Goal: Information Seeking & Learning: Learn about a topic

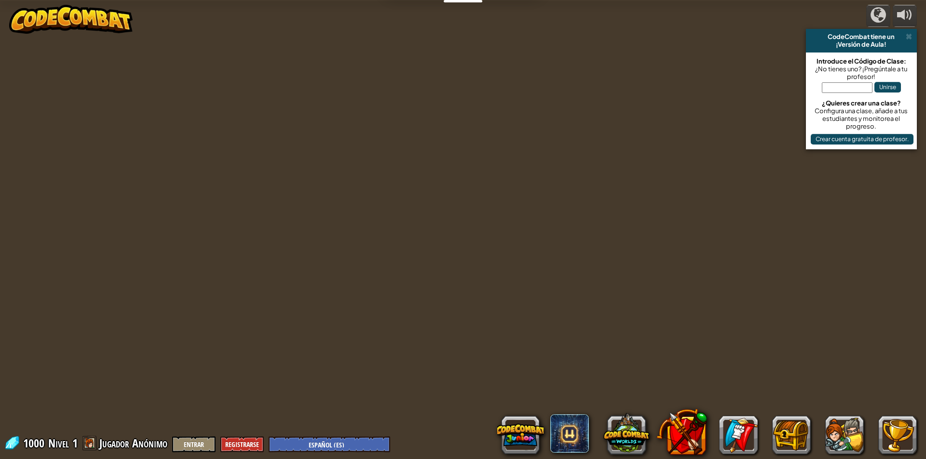
select select "es-ES"
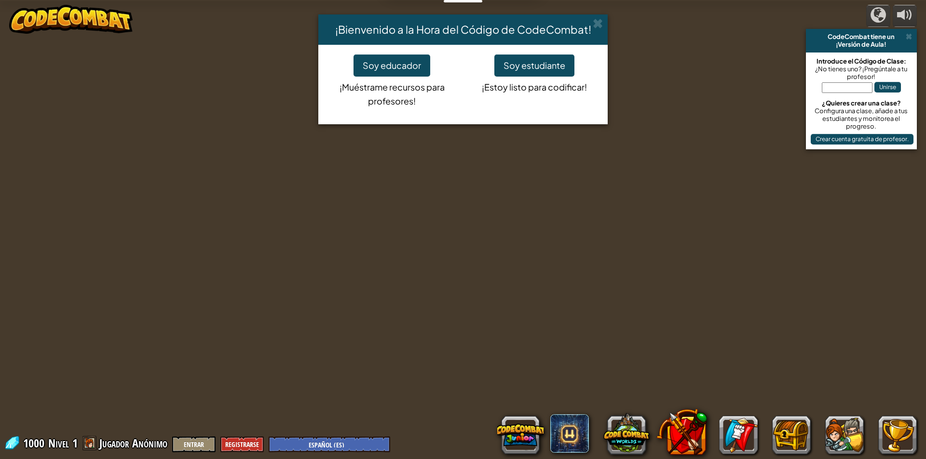
select select "es-ES"
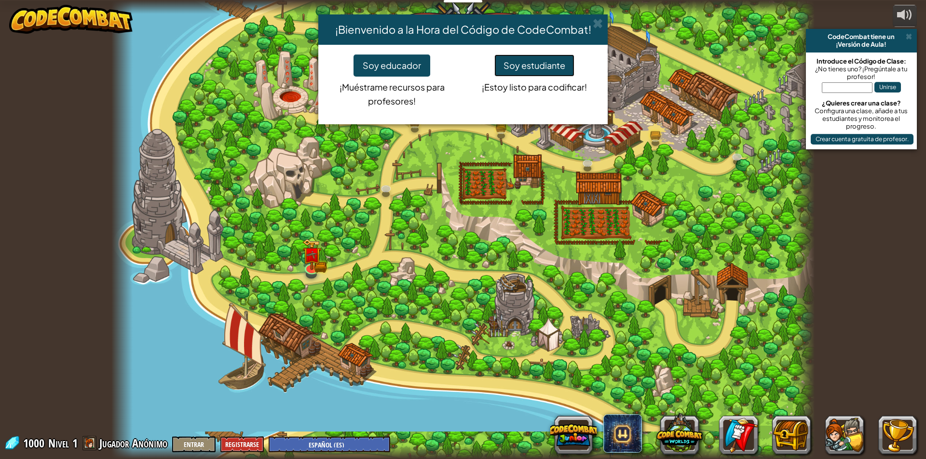
click at [553, 70] on button "Soy estudiante" at bounding box center [534, 65] width 80 height 22
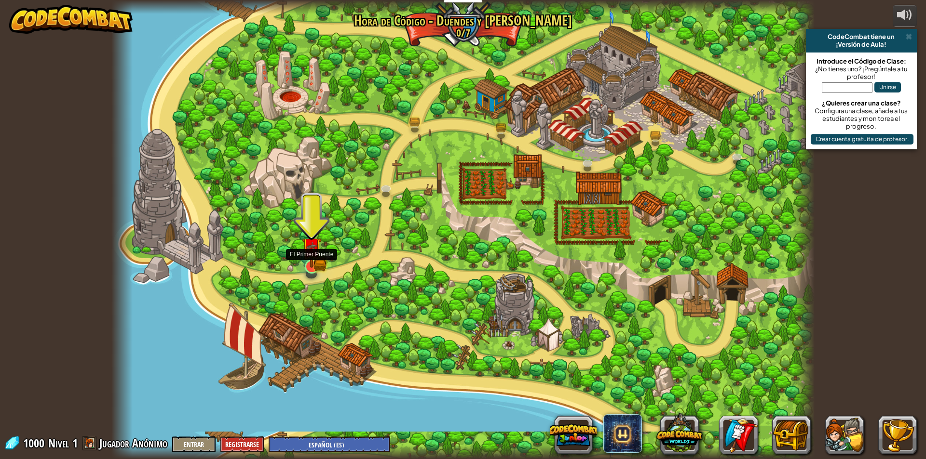
click at [309, 264] on img at bounding box center [311, 247] width 19 height 41
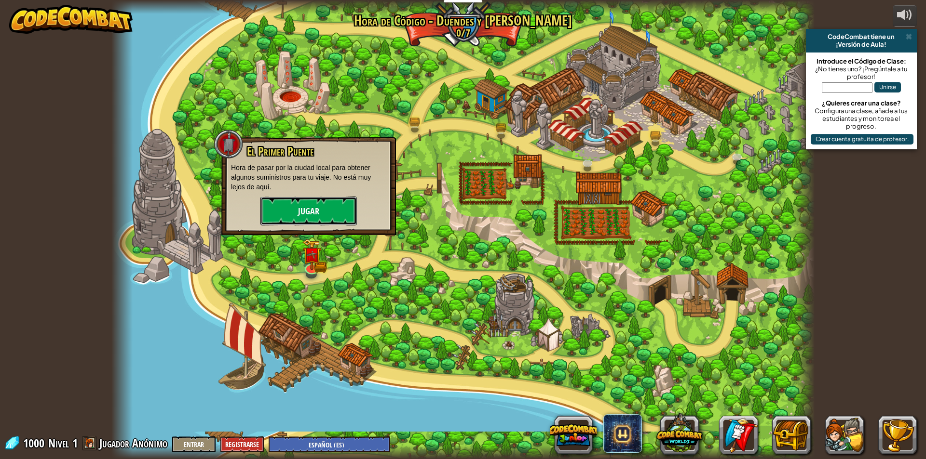
click at [325, 214] on button "Jugar" at bounding box center [308, 211] width 96 height 29
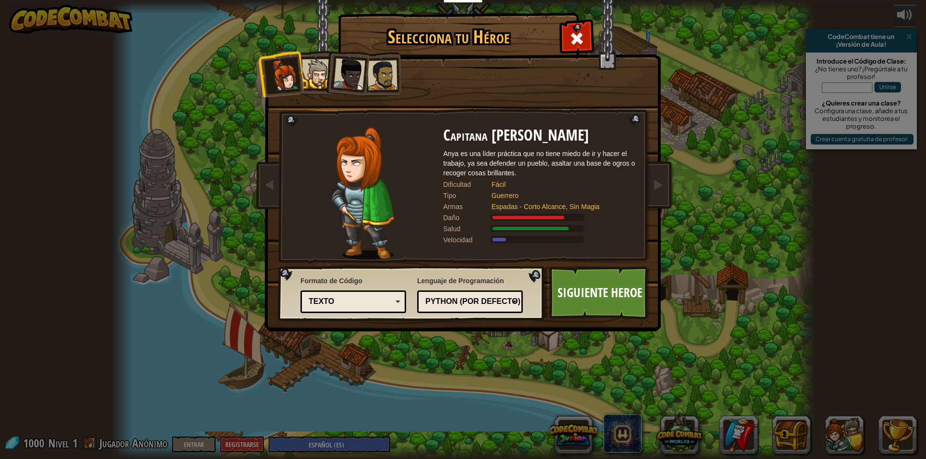
click at [314, 76] on div at bounding box center [316, 73] width 29 height 29
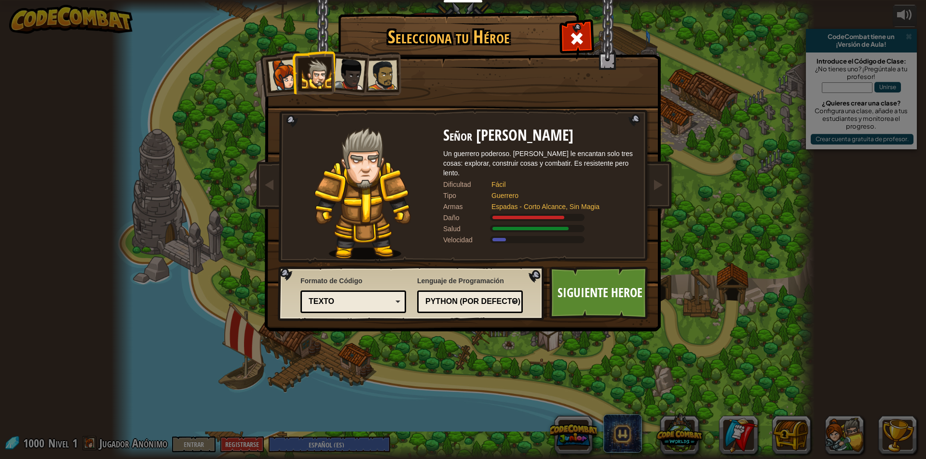
click at [346, 78] on div at bounding box center [349, 74] width 32 height 32
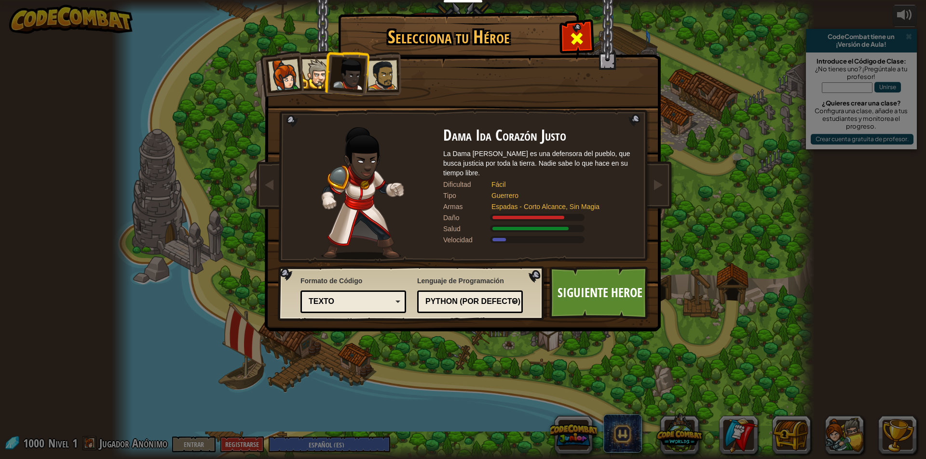
click at [577, 39] on span at bounding box center [576, 38] width 15 height 15
